Goal: Navigation & Orientation: Find specific page/section

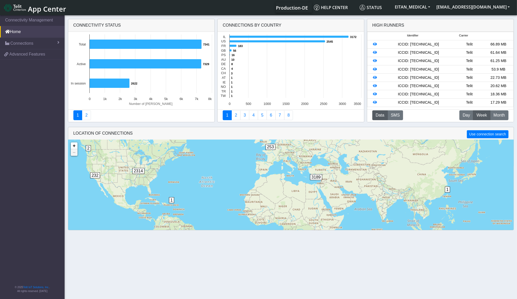
scroll to position [12, 0]
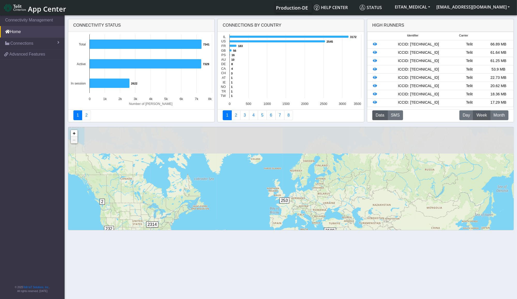
drag, startPoint x: 216, startPoint y: 167, endPoint x: 229, endPoint y: 234, distance: 68.8
click at [229, 234] on section "Connectivity Management Home Connections List Map 0b1f3076cf694e636225324ca43ed…" at bounding box center [258, 157] width 517 height 287
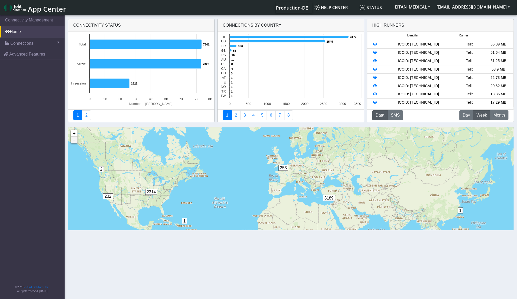
drag, startPoint x: 222, startPoint y: 201, endPoint x: 220, endPoint y: 154, distance: 47.3
click at [220, 155] on div "1 1 8 2 253 232 2314 3189 2 + − ©2025 MapQuest, | Terms" at bounding box center [290, 194] width 445 height 135
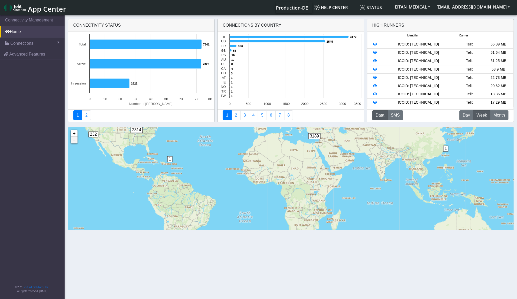
drag, startPoint x: 223, startPoint y: 199, endPoint x: 210, endPoint y: 151, distance: 49.8
click at [210, 151] on div "1 1 8 2 253 232 2314 3189 2 + − ©2025 MapQuest, | Terms" at bounding box center [290, 194] width 445 height 135
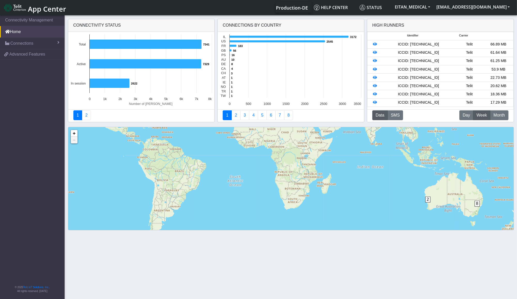
drag, startPoint x: 238, startPoint y: 200, endPoint x: 229, endPoint y: 163, distance: 38.1
click at [229, 163] on div "1 1 8 2 253 232 2314 3189 2 + − ©2025 MapQuest, | Terms" at bounding box center [290, 194] width 445 height 135
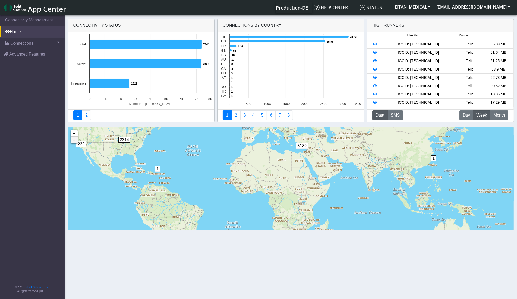
drag, startPoint x: 228, startPoint y: 166, endPoint x: 225, endPoint y: 212, distance: 46.3
click at [225, 212] on div "1 1 8 2 253 232 2314 3189 2 + − ©2025 MapQuest, | Terms" at bounding box center [290, 194] width 445 height 135
click at [506, 118] on button "M Month" at bounding box center [499, 115] width 18 height 10
click at [389, 115] on button "SMS" at bounding box center [396, 115] width 16 height 10
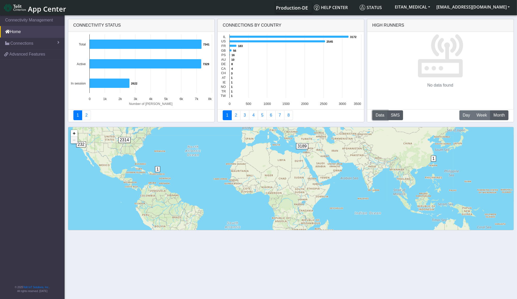
click at [382, 116] on button "Data" at bounding box center [380, 115] width 16 height 10
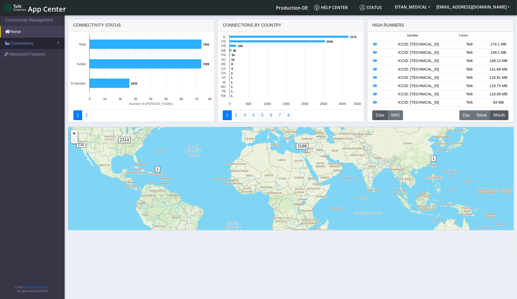
click at [14, 41] on span "Connections" at bounding box center [21, 43] width 23 height 6
